Goal: Task Accomplishment & Management: Use online tool/utility

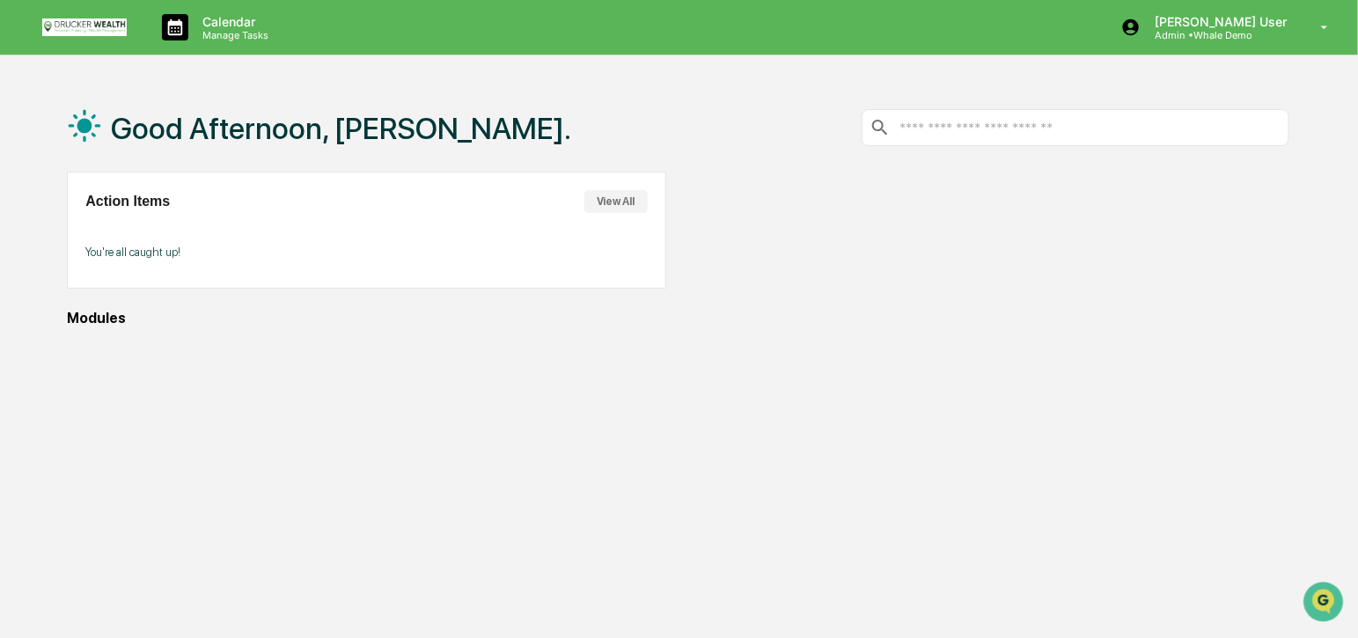
click at [599, 204] on button "View All" at bounding box center [615, 201] width 63 height 23
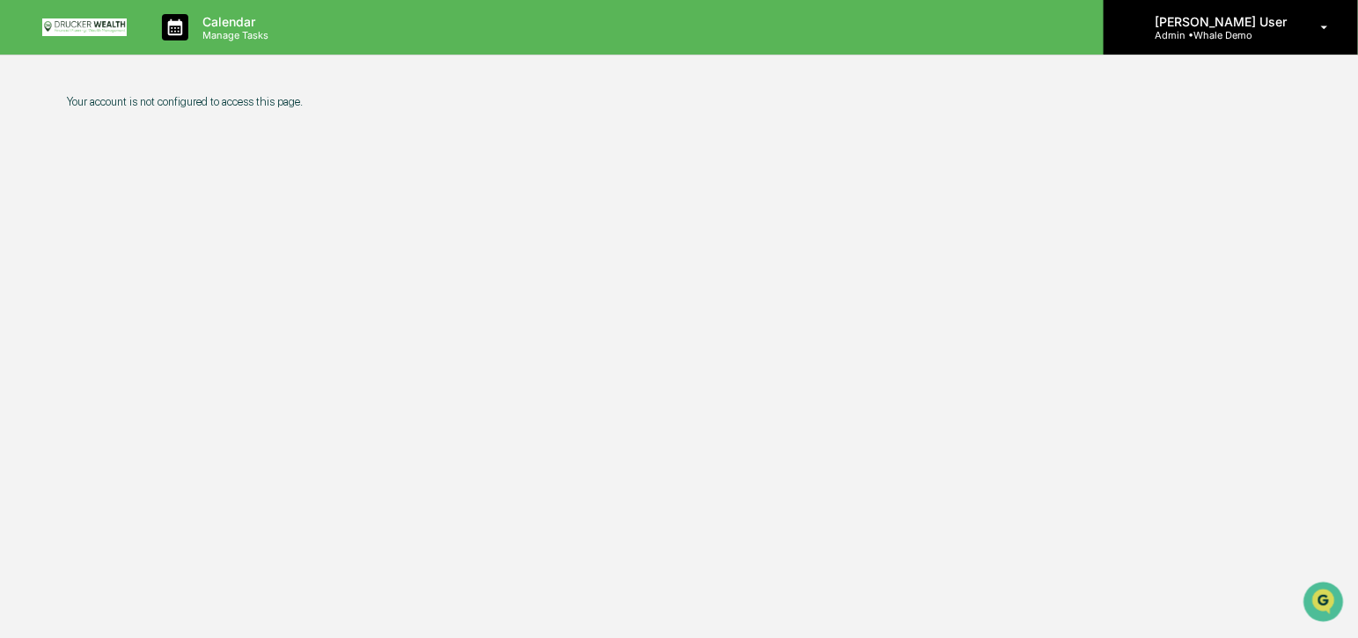
click at [1222, 37] on p "Admin • Whale Demo" at bounding box center [1218, 35] width 155 height 12
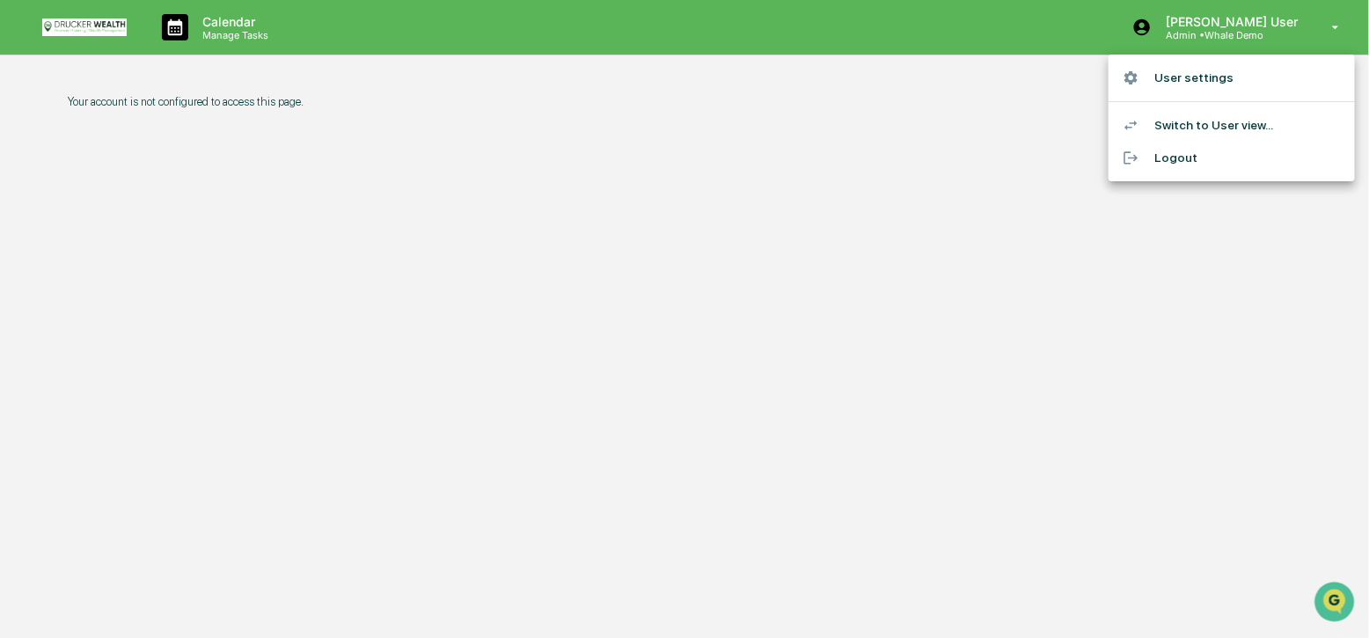
click at [1184, 158] on li "Logout" at bounding box center [1232, 158] width 246 height 33
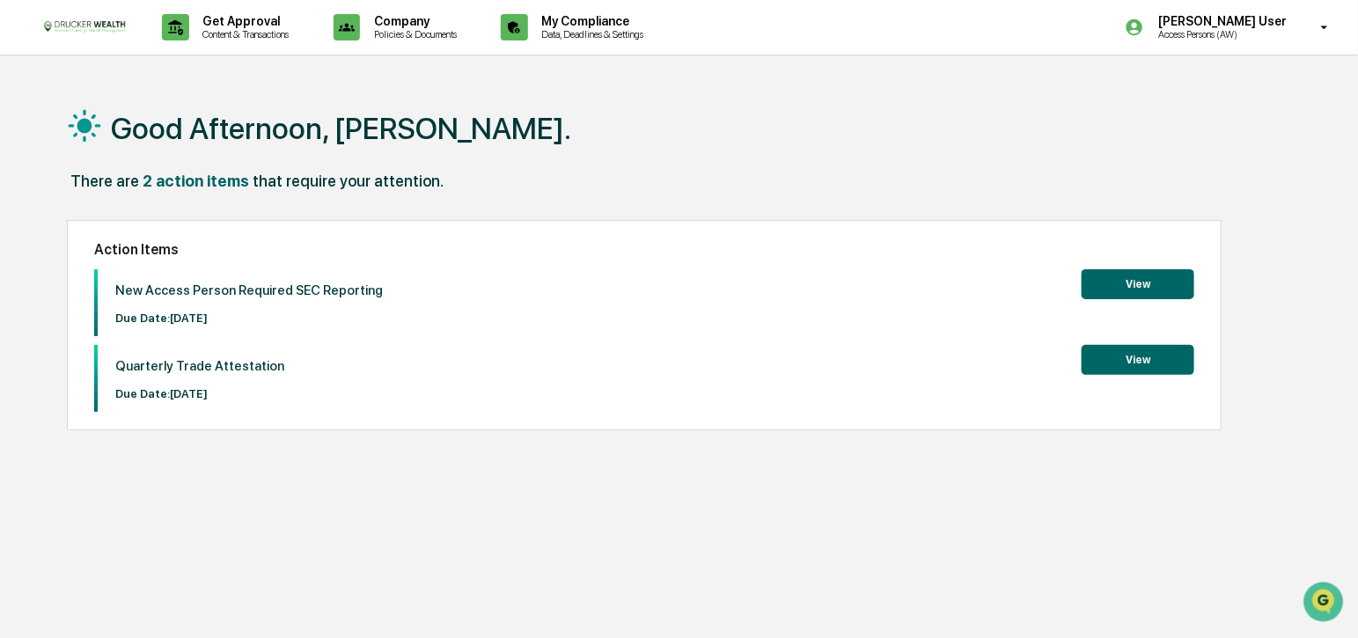
click at [1117, 367] on button "View" at bounding box center [1138, 360] width 113 height 30
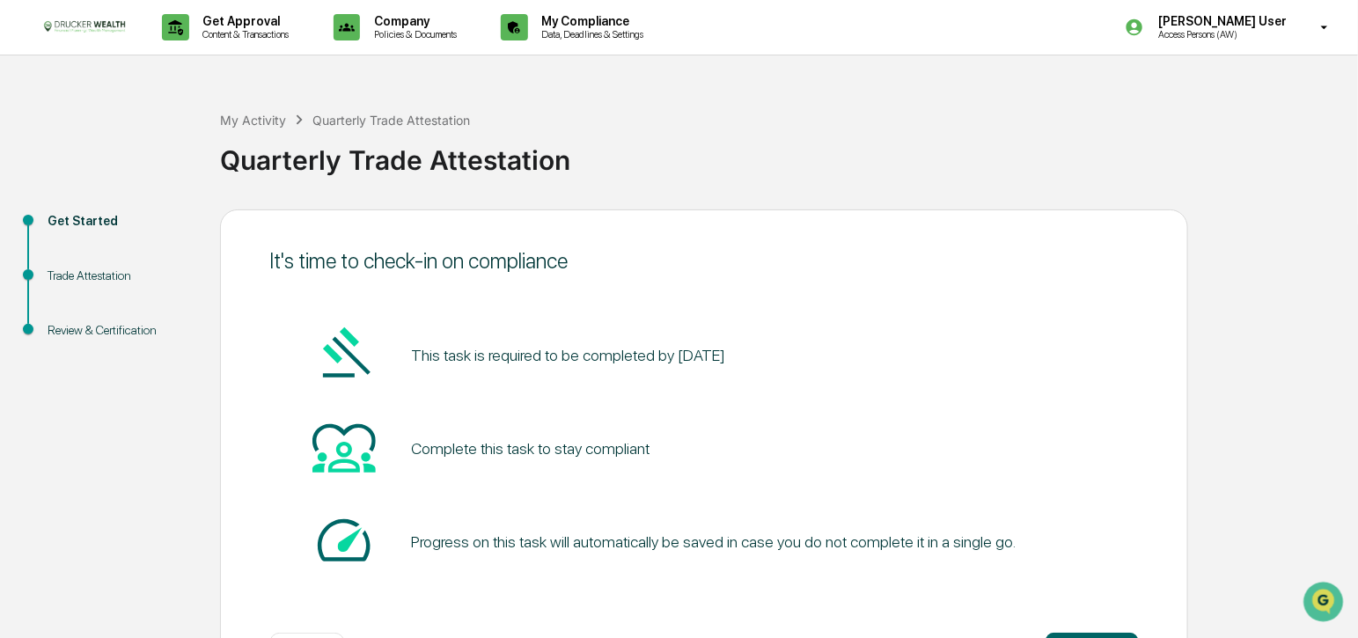
scroll to position [74, 0]
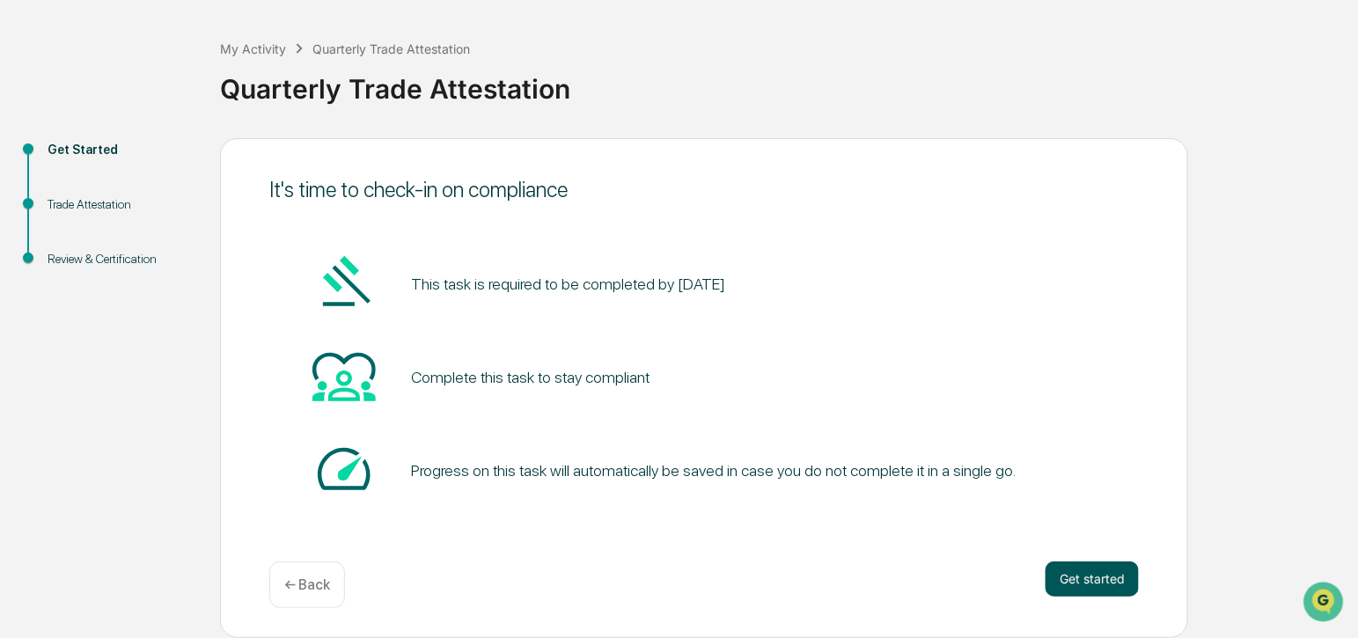
click at [1076, 585] on button "Get started" at bounding box center [1092, 579] width 93 height 35
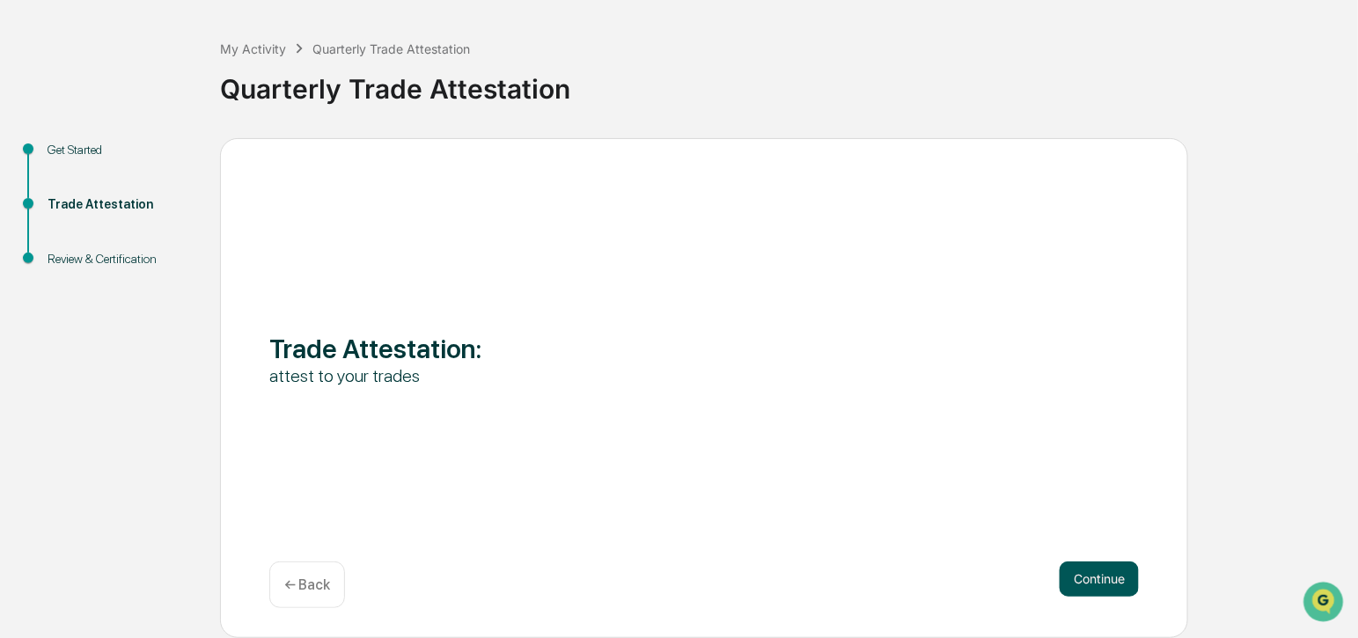
click at [1087, 584] on button "Continue" at bounding box center [1099, 579] width 79 height 35
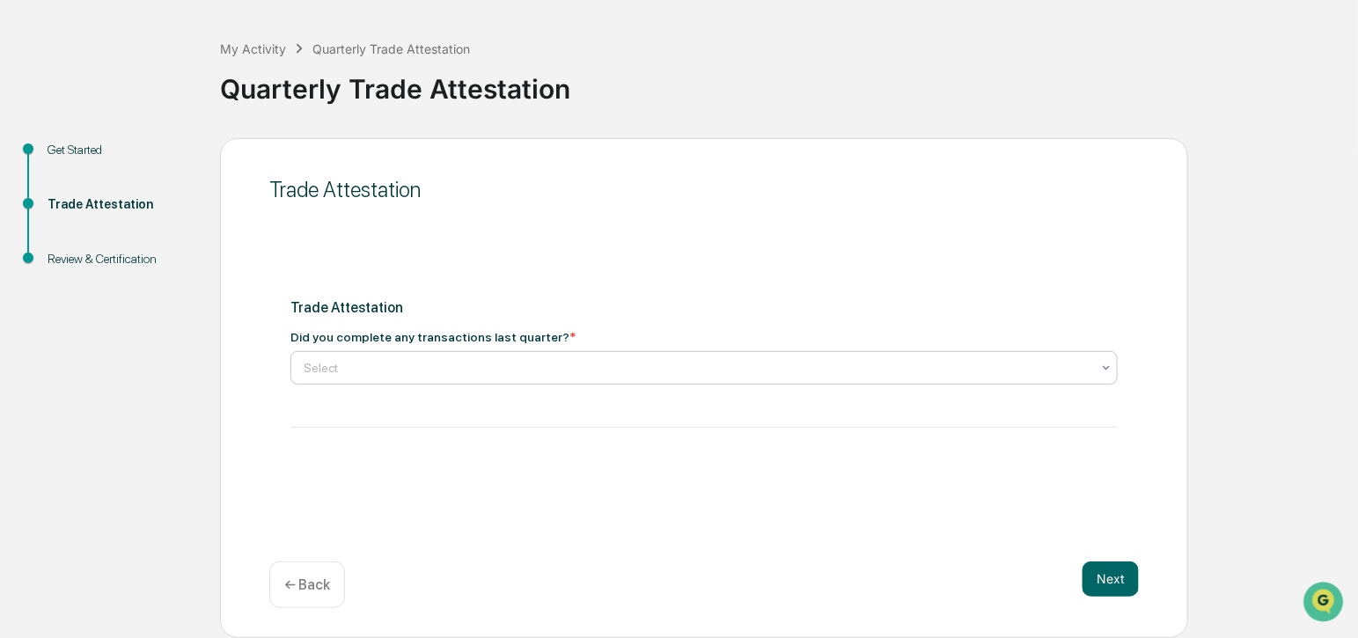
click at [418, 376] on div at bounding box center [697, 368] width 787 height 18
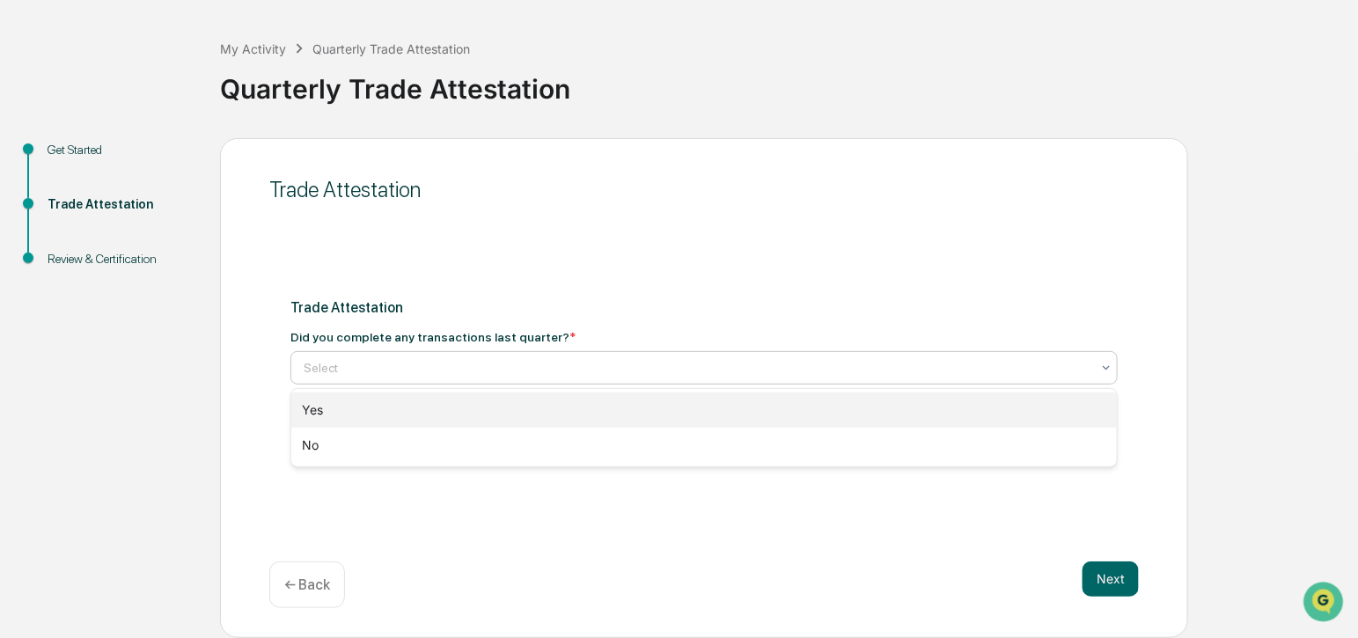
click at [385, 407] on div "Yes" at bounding box center [704, 410] width 826 height 35
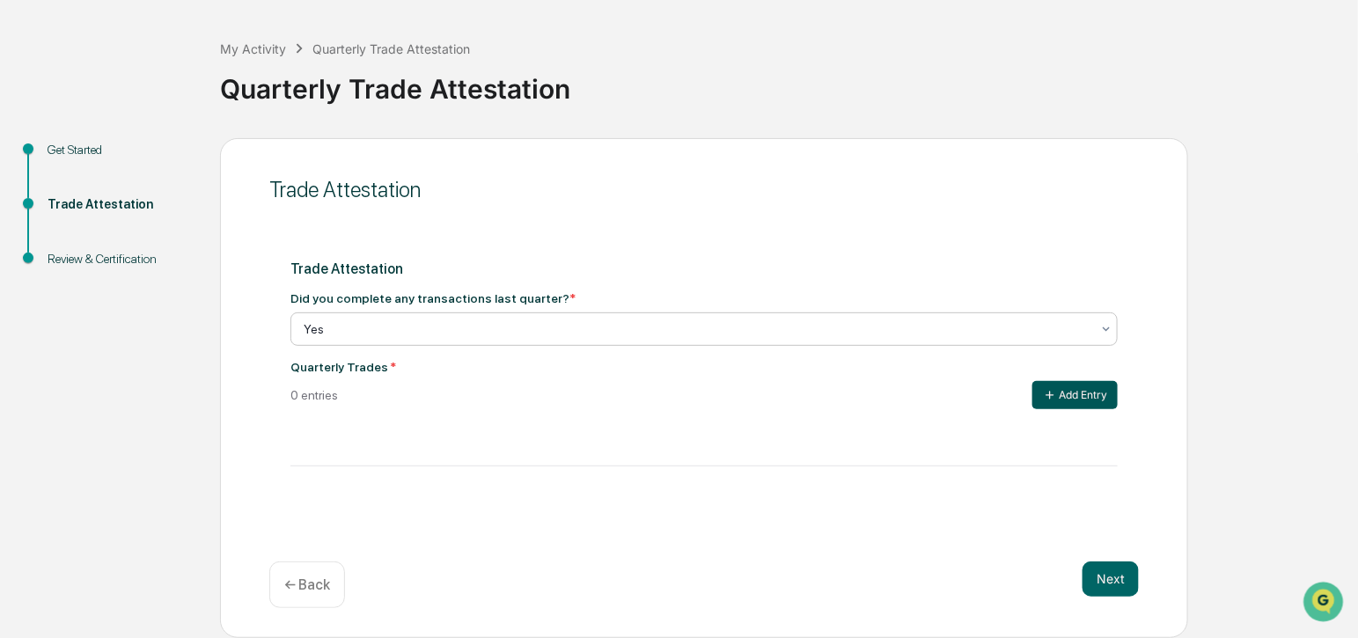
click at [1089, 401] on button "Add Entry" at bounding box center [1074, 395] width 85 height 28
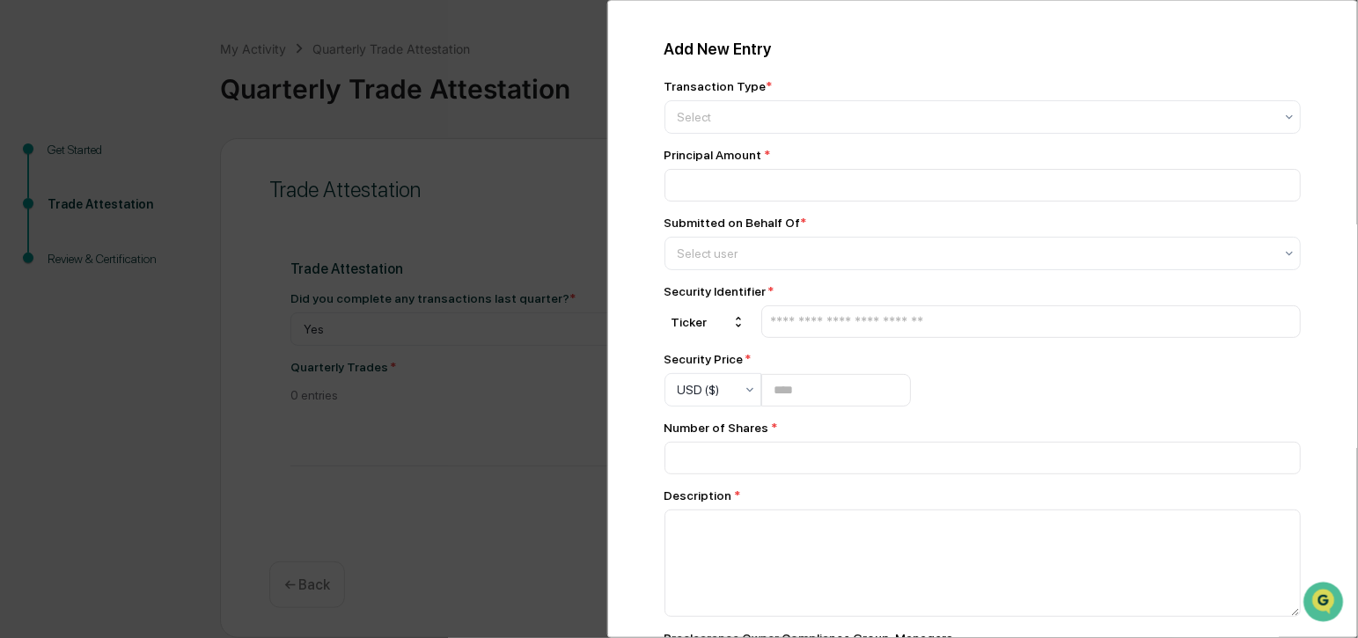
click at [451, 411] on div "Add New Entry Transaction Type * Select Principal Amount * Submitted on Behalf …" at bounding box center [679, 319] width 1358 height 638
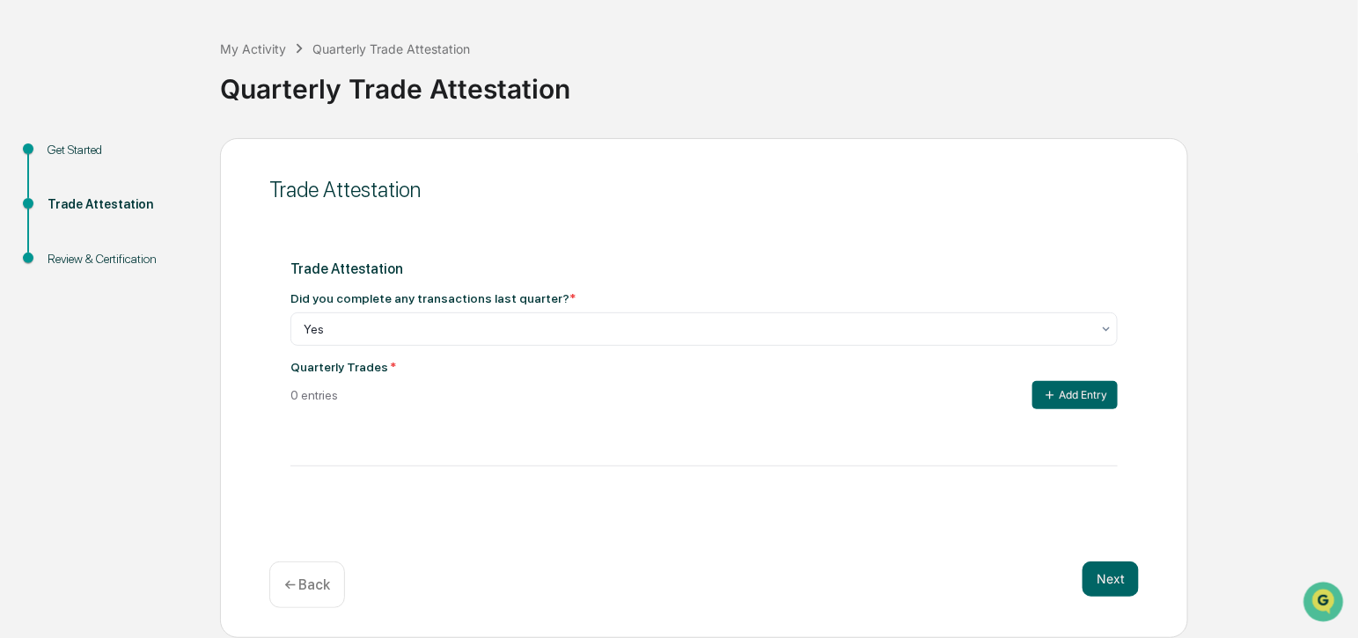
click at [988, 4] on div "Get Approval Content & Transactions Company Policies & Documents My Compliance …" at bounding box center [679, 283] width 1358 height 709
